Goal: Task Accomplishment & Management: Complete application form

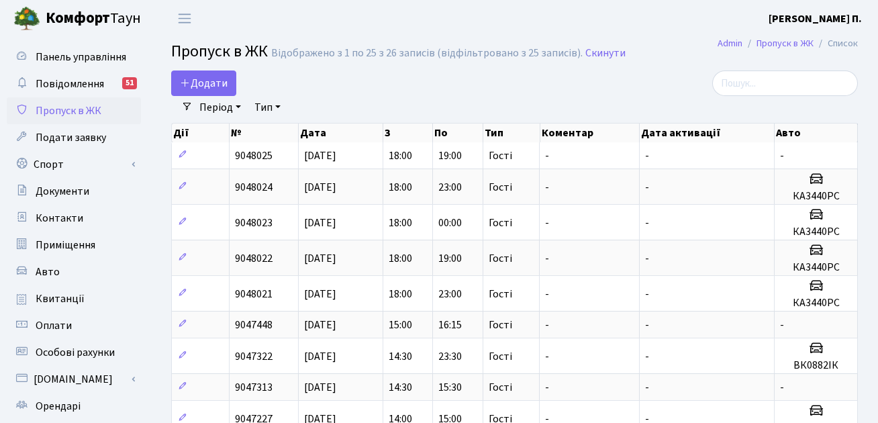
select select "25"
click at [200, 76] on span "Додати" at bounding box center [204, 83] width 48 height 15
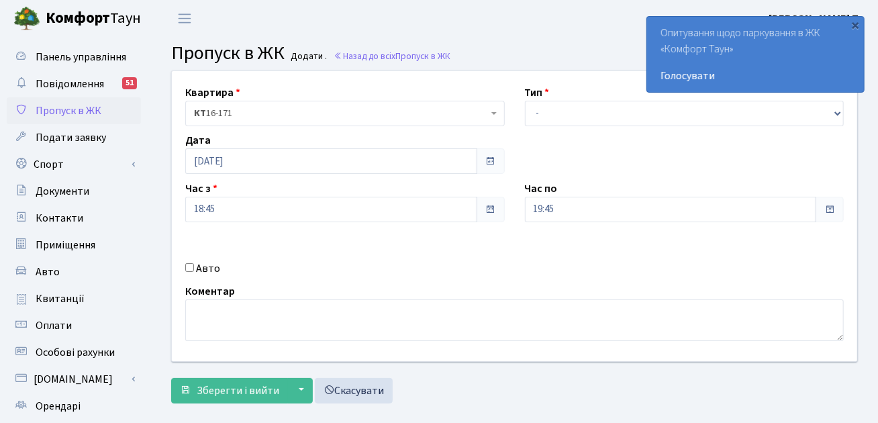
select select "3"
click at [525, 101] on select "- Доставка Таксі Гості Сервіс" at bounding box center [684, 113] width 319 height 25
click at [181, 268] on div "Авто" at bounding box center [344, 268] width 339 height 16
click at [191, 268] on input "Авто" at bounding box center [189, 267] width 9 height 9
checkbox input "true"
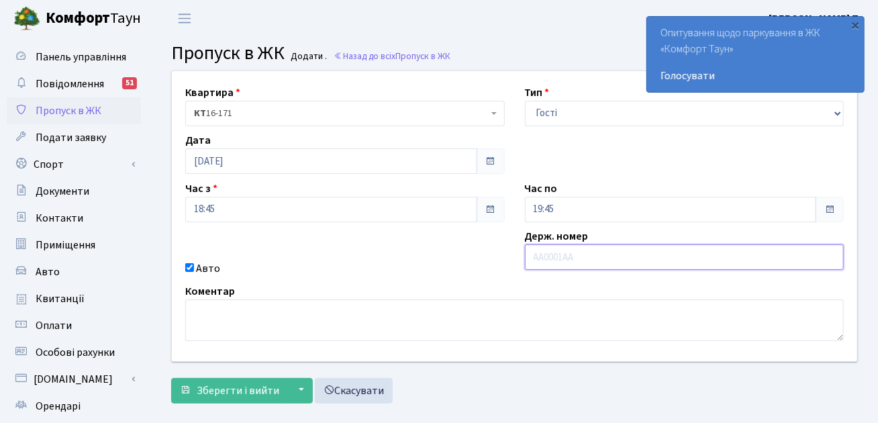
paste input "АА4863ТР"
type input "АА4863ТР"
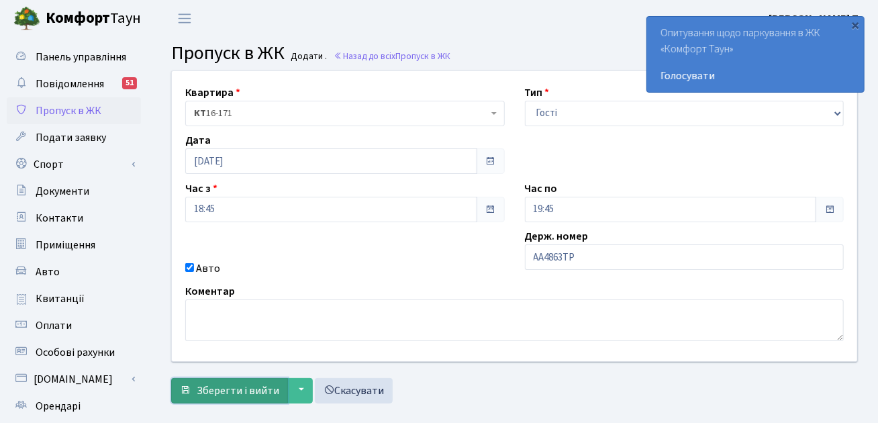
click at [229, 386] on span "Зберегти і вийти" at bounding box center [238, 390] width 83 height 15
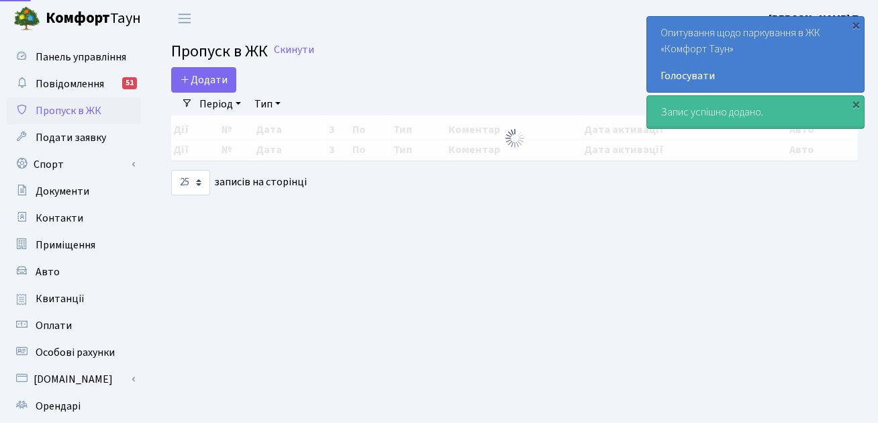
select select "25"
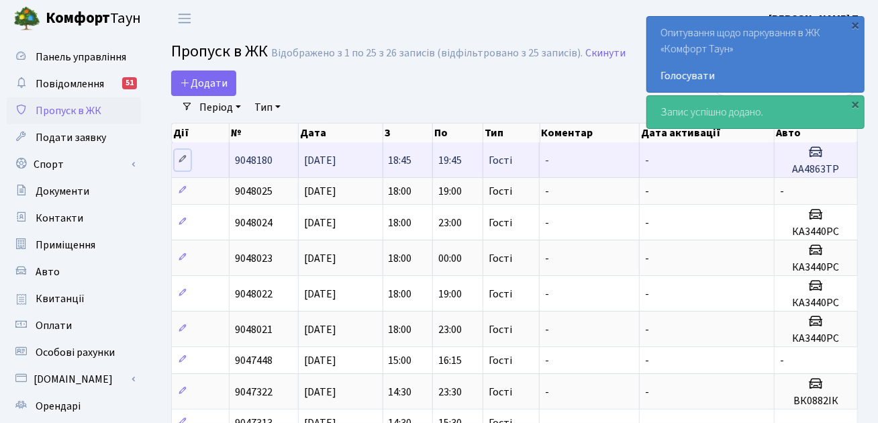
click at [182, 160] on icon at bounding box center [182, 158] width 9 height 9
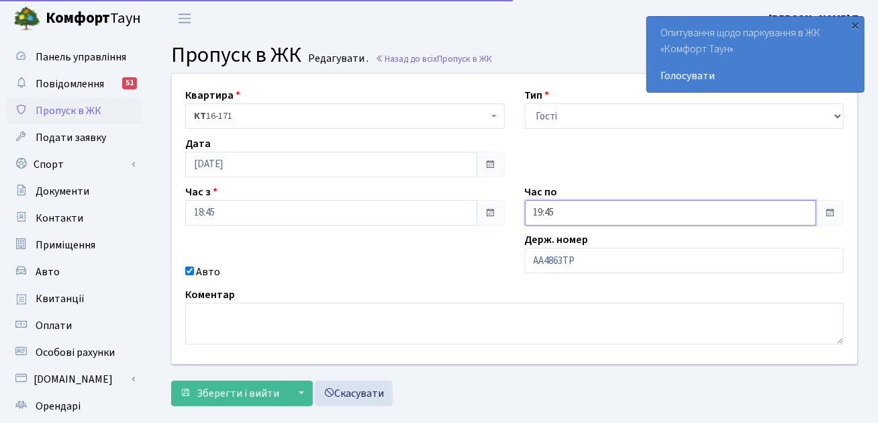
click at [564, 207] on input "19:45" at bounding box center [671, 212] width 292 height 25
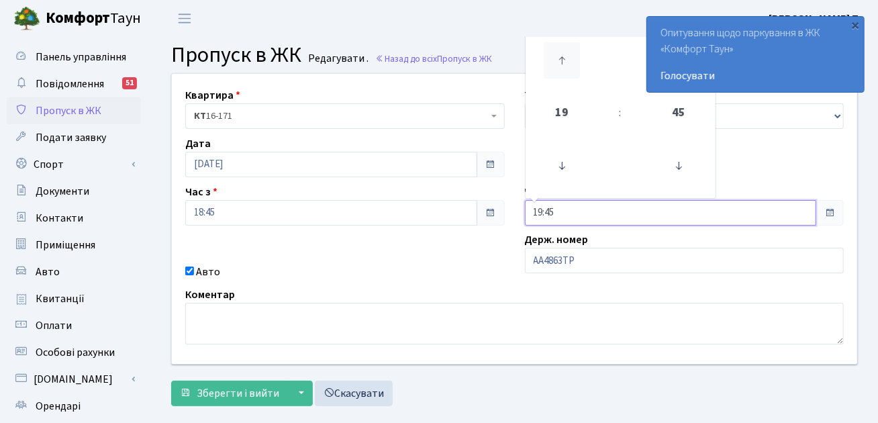
click at [566, 60] on icon at bounding box center [561, 60] width 36 height 36
type input "23:45"
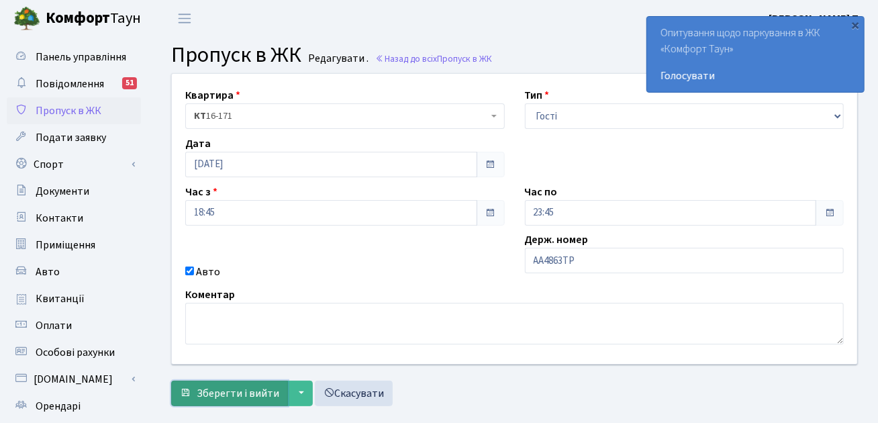
click at [232, 387] on span "Зберегти і вийти" at bounding box center [238, 393] width 83 height 15
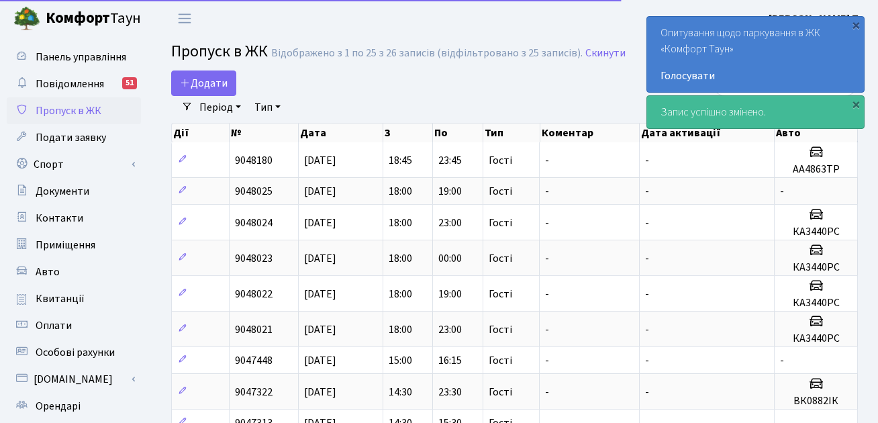
select select "25"
